Goal: Information Seeking & Learning: Learn about a topic

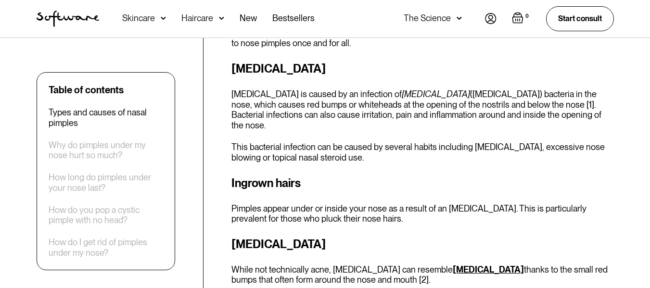
scroll to position [474, 0]
click at [472, 264] on link "acne vulgaris" at bounding box center [488, 269] width 71 height 10
